Goal: Use online tool/utility: Use online tool/utility

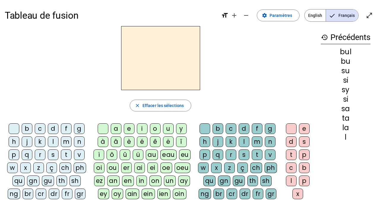
click at [67, 143] on div "m" at bounding box center [66, 142] width 11 height 11
click at [120, 129] on div "a" at bounding box center [116, 129] width 11 height 11
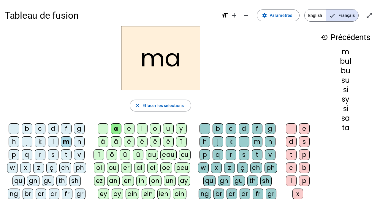
click at [145, 130] on div "i" at bounding box center [142, 129] width 11 height 11
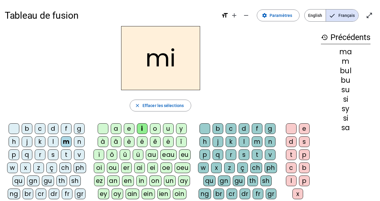
click at [168, 129] on div "u" at bounding box center [168, 129] width 11 height 11
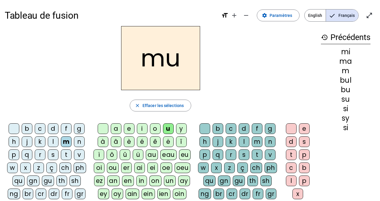
click at [182, 129] on div "y" at bounding box center [181, 129] width 11 height 11
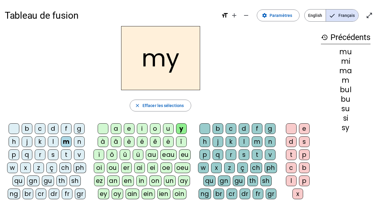
click at [118, 128] on div "a" at bounding box center [116, 129] width 11 height 11
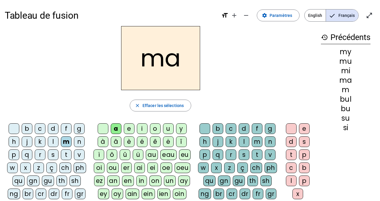
click at [156, 127] on div "o" at bounding box center [155, 129] width 11 height 11
click at [71, 124] on letter-bubble "f" at bounding box center [67, 130] width 13 height 13
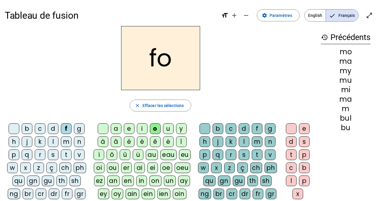
click at [75, 140] on div "n" at bounding box center [79, 142] width 11 height 11
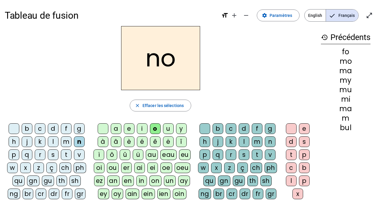
click at [54, 129] on div "d" at bounding box center [53, 129] width 11 height 11
click at [139, 128] on div "i" at bounding box center [142, 129] width 11 height 11
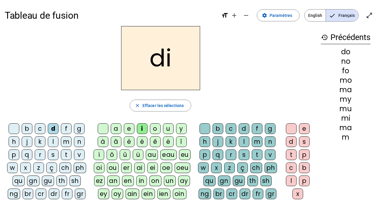
click at [54, 152] on div "s" at bounding box center [53, 155] width 11 height 11
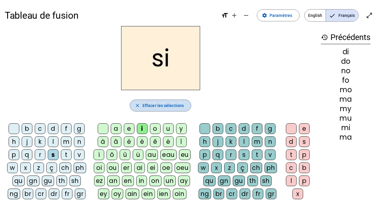
click at [146, 102] on span "Effacer les sélections" at bounding box center [163, 105] width 41 height 7
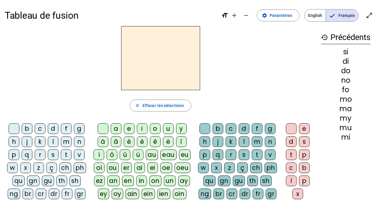
click at [115, 130] on div "a" at bounding box center [116, 129] width 11 height 11
click at [256, 140] on div "m" at bounding box center [257, 142] width 11 height 11
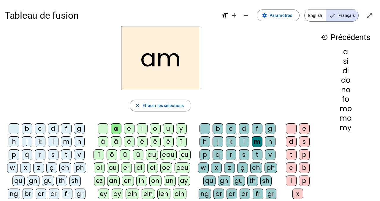
click at [216, 127] on div "b" at bounding box center [218, 129] width 11 height 11
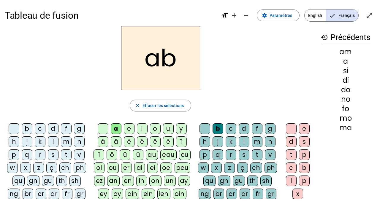
click at [257, 142] on div "m" at bounding box center [257, 142] width 11 height 11
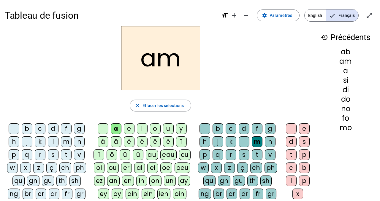
click at [259, 158] on div "t" at bounding box center [257, 155] width 11 height 11
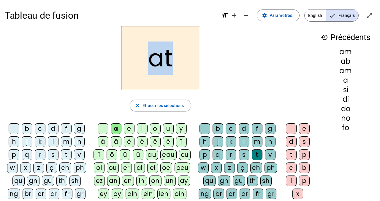
drag, startPoint x: 154, startPoint y: 61, endPoint x: 172, endPoint y: 62, distance: 17.3
click at [172, 62] on h2 "at" at bounding box center [160, 58] width 79 height 64
click at [64, 153] on div "t" at bounding box center [66, 155] width 11 height 11
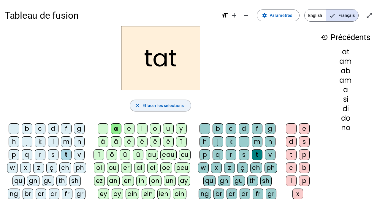
click at [147, 103] on span "Effacer les sélections" at bounding box center [163, 105] width 41 height 7
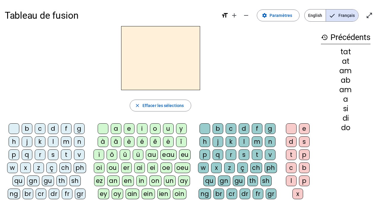
click at [64, 154] on div "t" at bounding box center [66, 155] width 11 height 11
click at [118, 129] on div "a" at bounding box center [116, 129] width 11 height 11
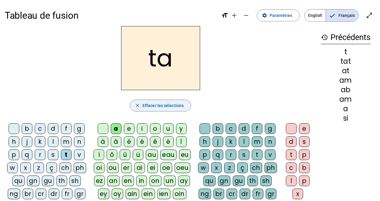
click at [157, 102] on span "Effacer les sélections" at bounding box center [163, 105] width 41 height 7
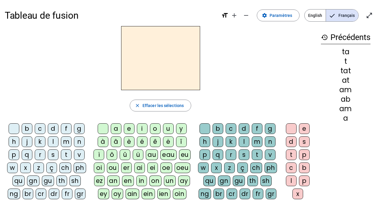
click at [113, 127] on div "a" at bounding box center [116, 129] width 11 height 11
click at [256, 154] on div "t" at bounding box center [257, 155] width 11 height 11
